Goal: Task Accomplishment & Management: Use online tool/utility

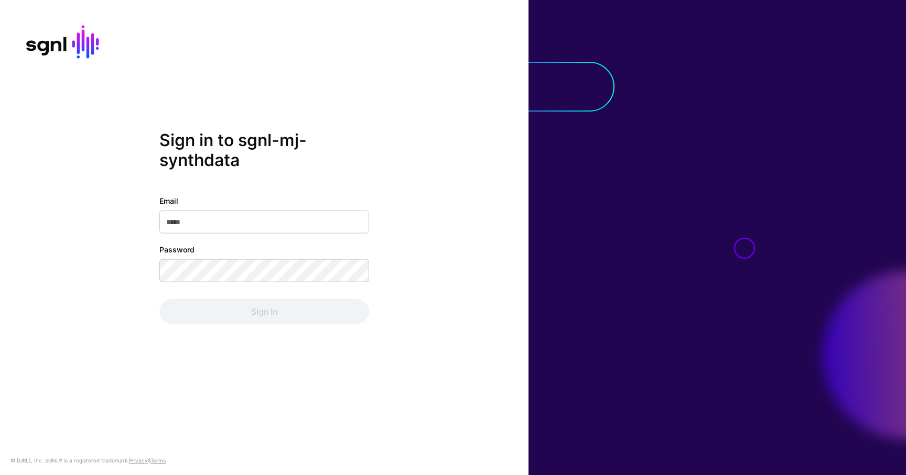
type input "**********"
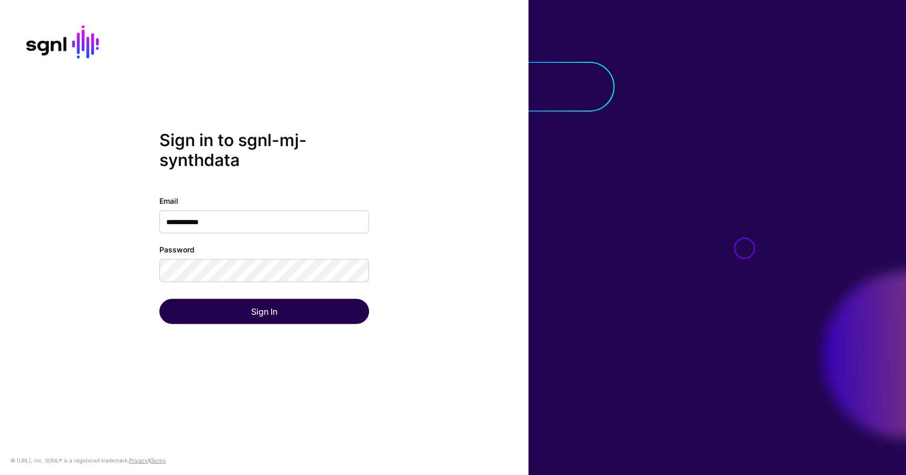
click at [289, 304] on div "Sign In" at bounding box center [264, 311] width 210 height 25
click at [289, 304] on button "Sign In" at bounding box center [264, 311] width 210 height 25
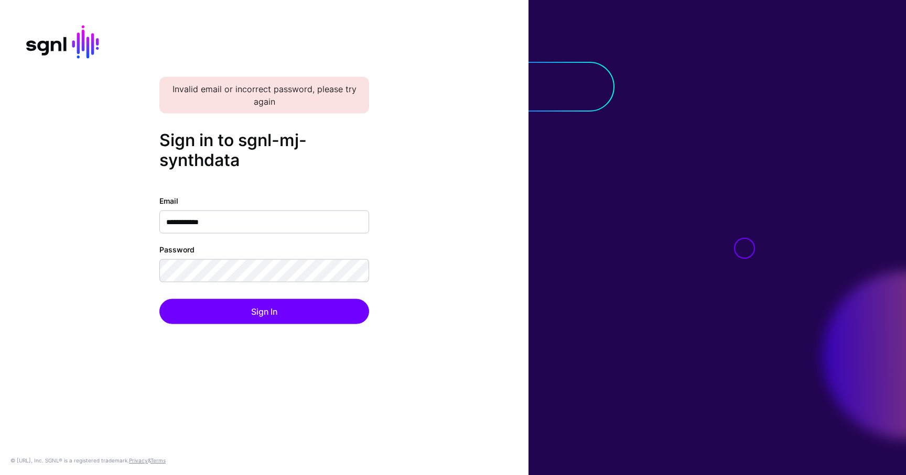
click at [230, 258] on div "Password" at bounding box center [264, 263] width 210 height 38
click at [159, 299] on button "Sign In" at bounding box center [264, 311] width 210 height 25
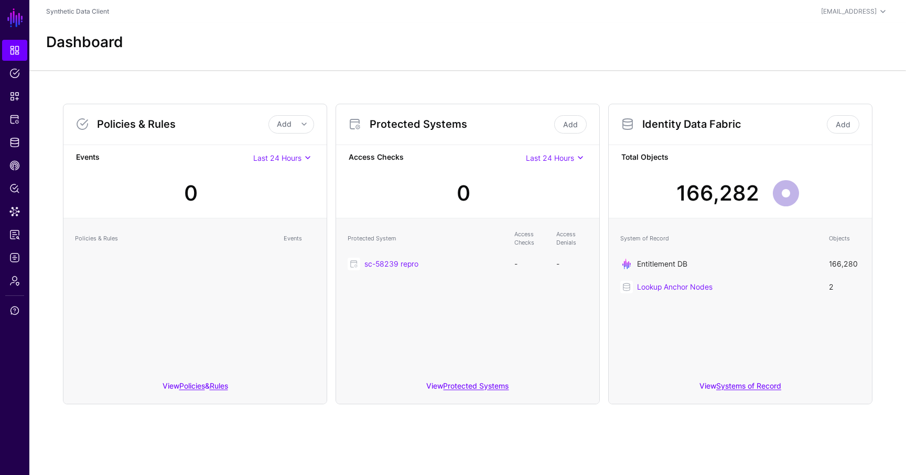
click at [672, 267] on link "Entitlement DB" at bounding box center [662, 263] width 50 height 9
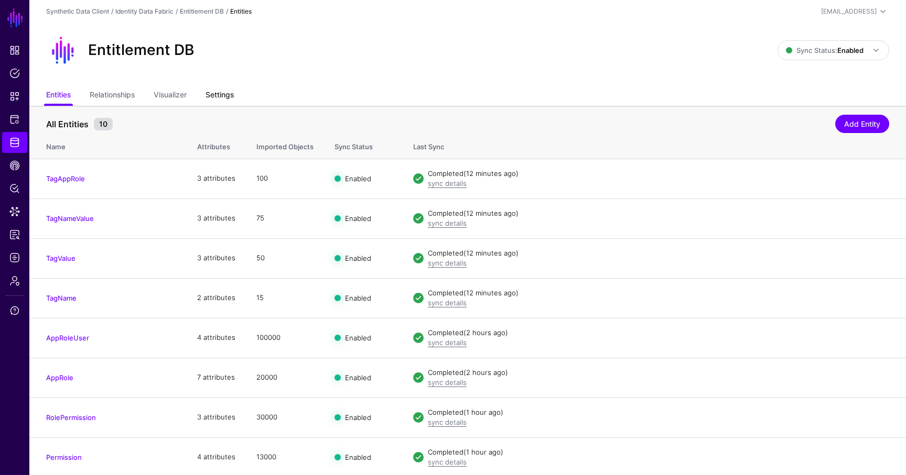
click at [223, 93] on link "Settings" at bounding box center [219, 96] width 28 height 20
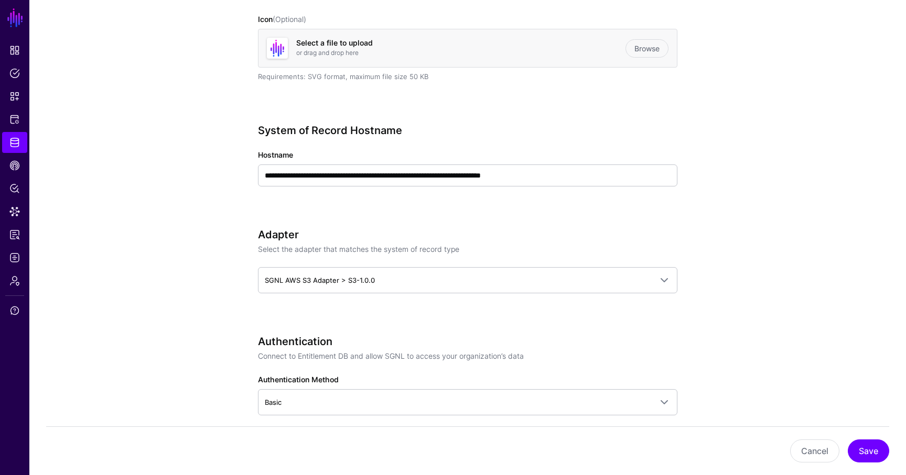
scroll to position [325, 0]
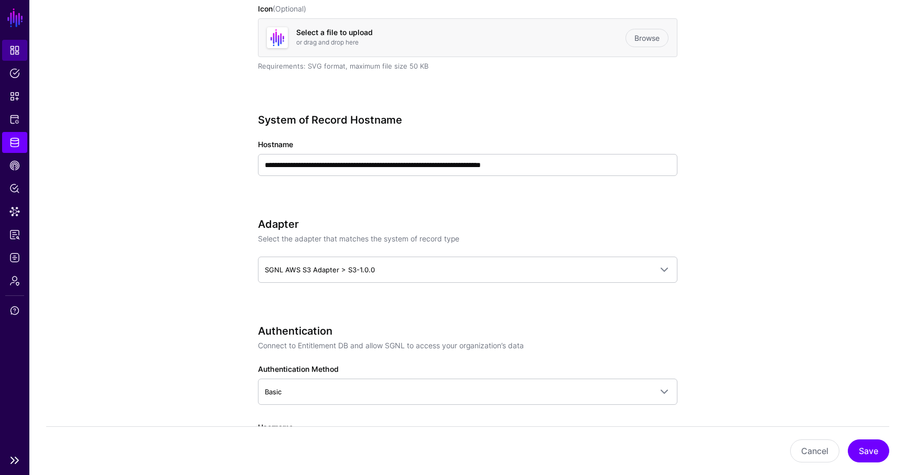
click at [14, 42] on link "Dashboard" at bounding box center [14, 50] width 25 height 21
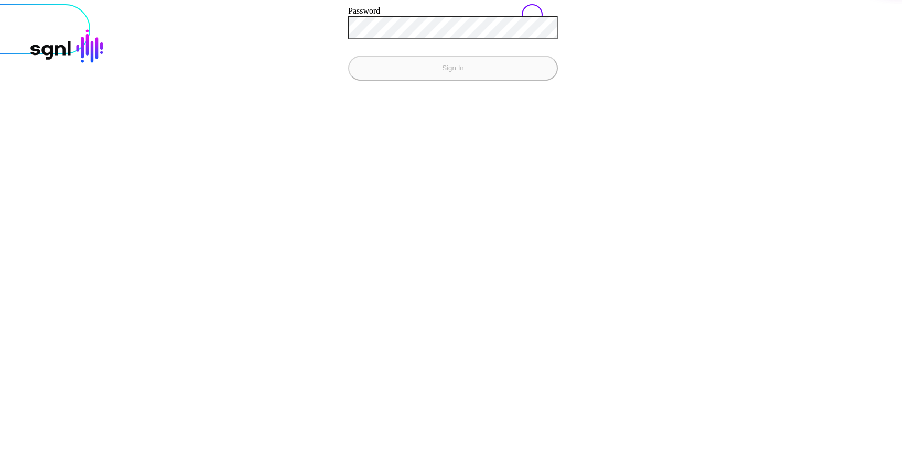
type input "**********"
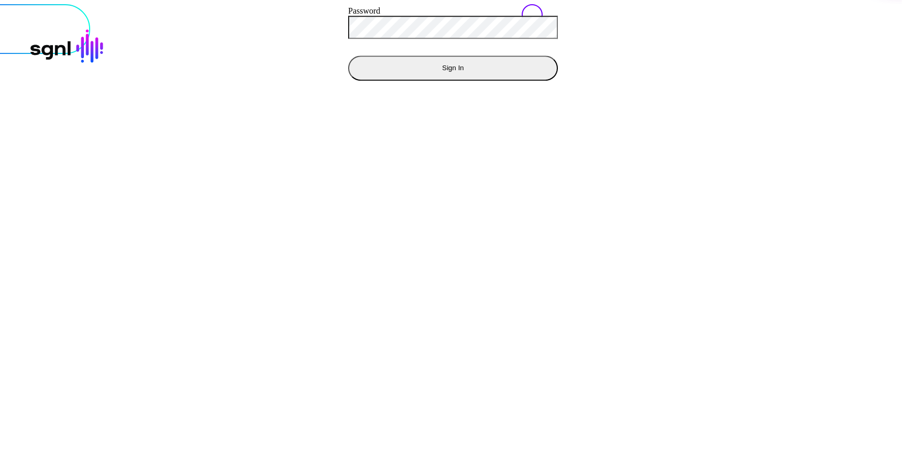
click at [348, 56] on button "Sign In" at bounding box center [453, 68] width 210 height 25
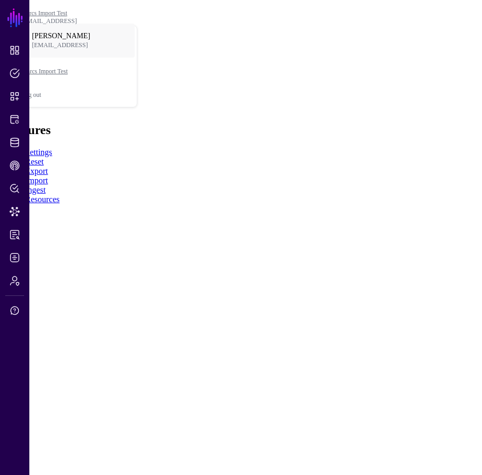
click at [48, 176] on link "Import" at bounding box center [36, 180] width 23 height 9
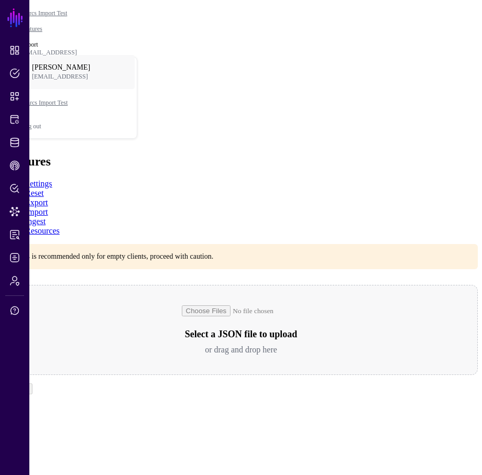
click at [335, 285] on div "Select a JSON file to upload or drag and drop here" at bounding box center [241, 330] width 474 height 90
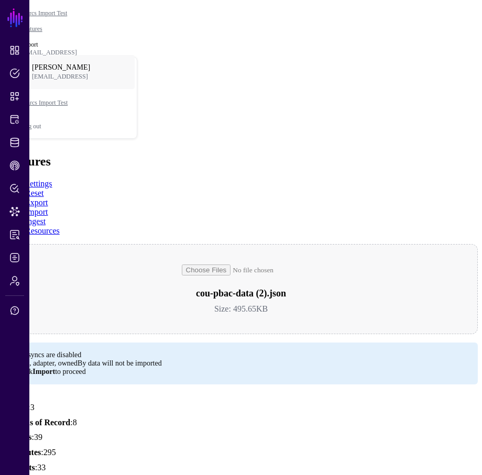
scroll to position [21, 0]
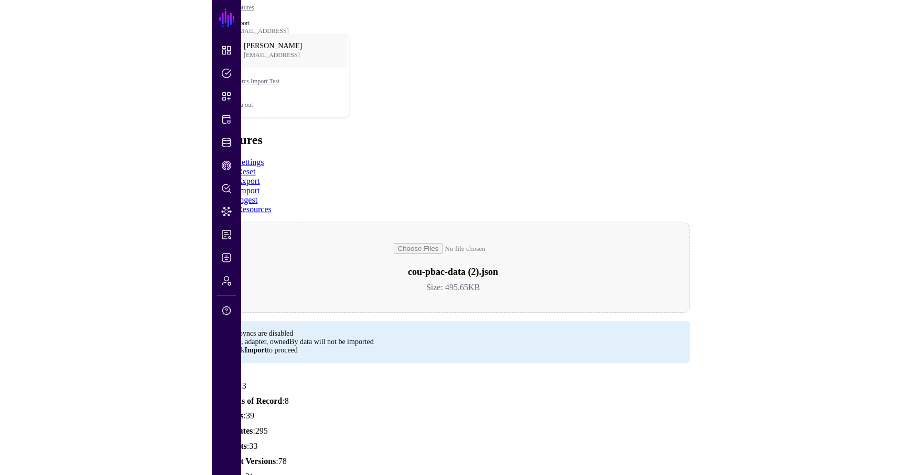
scroll to position [0, 0]
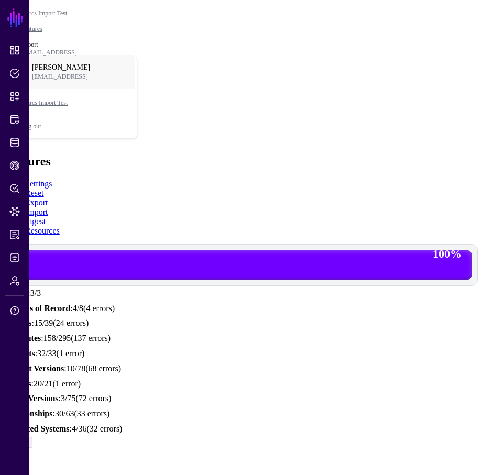
click at [44, 189] on link "Reset" at bounding box center [34, 193] width 19 height 9
